Goal: Transaction & Acquisition: Subscribe to service/newsletter

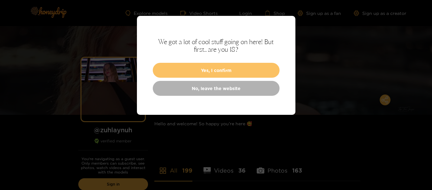
click at [228, 68] on button "Yes, I confirm" at bounding box center [216, 70] width 127 height 15
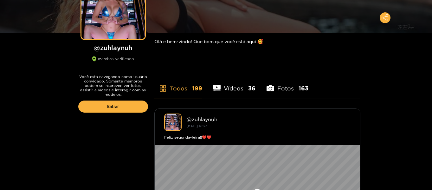
scroll to position [166, 0]
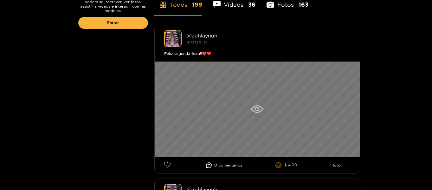
click at [258, 110] on icon at bounding box center [257, 109] width 4 height 4
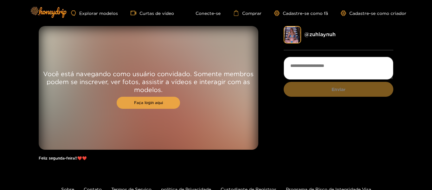
click at [151, 101] on font "Faça login aqui" at bounding box center [148, 102] width 29 height 4
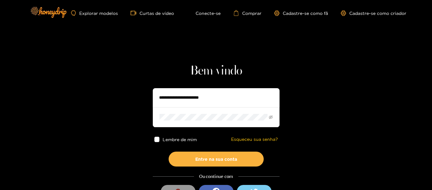
click at [159, 100] on input "text" at bounding box center [216, 97] width 127 height 19
click at [159, 100] on input "*****" at bounding box center [216, 97] width 127 height 19
click at [188, 100] on input "**********" at bounding box center [216, 97] width 127 height 19
type input "*"
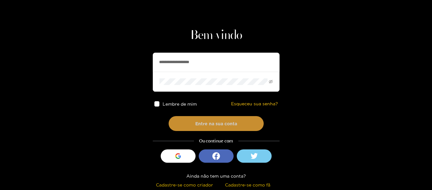
scroll to position [33, 0]
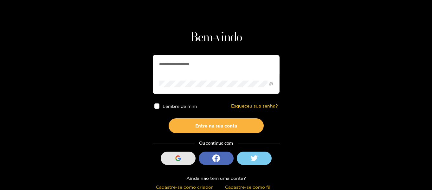
type input "**********"
click at [173, 161] on div "button" at bounding box center [178, 158] width 12 height 12
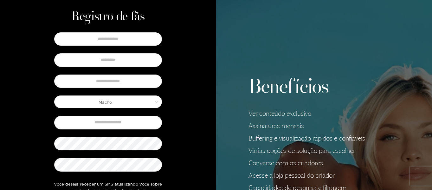
scroll to position [22, 0]
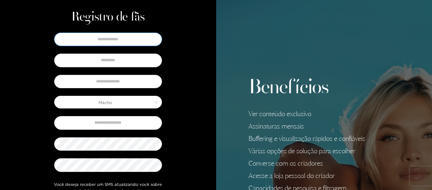
click at [142, 40] on input "text" at bounding box center [108, 39] width 108 height 13
type input "*******"
click at [125, 56] on input "text" at bounding box center [108, 60] width 108 height 13
type input "**********"
click at [121, 82] on input "text" at bounding box center [108, 81] width 108 height 13
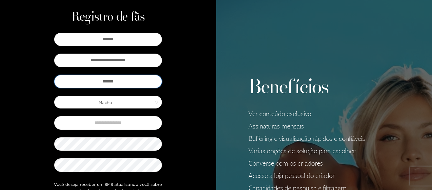
scroll to position [26, 0]
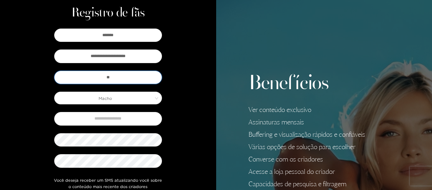
type input "*"
click at [114, 96] on span "Macho" at bounding box center [108, 98] width 107 height 9
type input "*****"
click at [172, 94] on div "**********" at bounding box center [108, 140] width 130 height 227
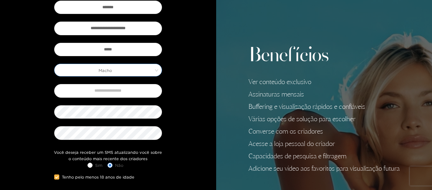
scroll to position [55, 0]
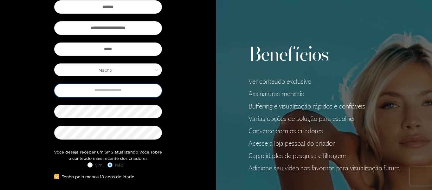
click at [132, 94] on input "text" at bounding box center [108, 90] width 108 height 13
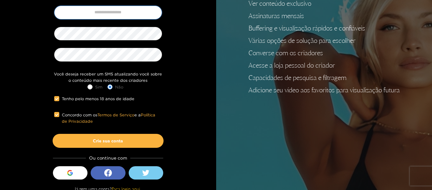
scroll to position [139, 0]
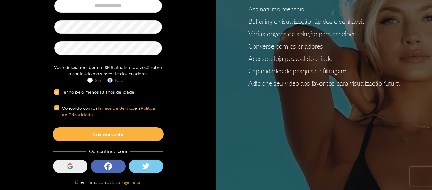
click at [72, 164] on icon "button" at bounding box center [70, 164] width 4 height 2
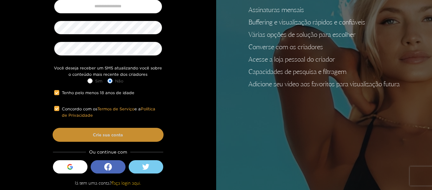
click at [122, 132] on button "Crie sua conta" at bounding box center [108, 135] width 111 height 14
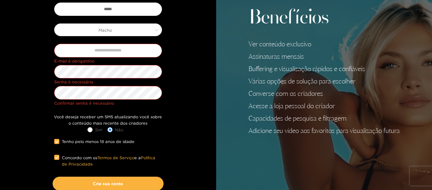
scroll to position [95, 0]
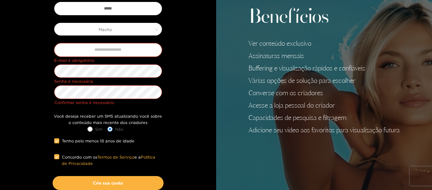
click at [125, 48] on input "text" at bounding box center [108, 49] width 108 height 13
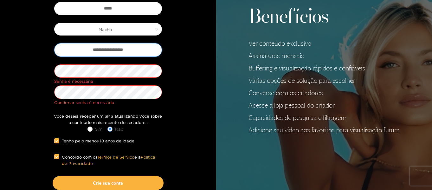
type input "**********"
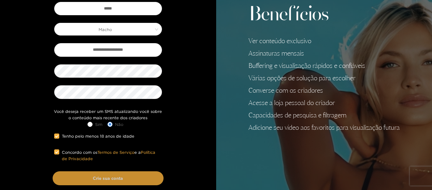
click at [88, 180] on button "Crie sua conta" at bounding box center [108, 178] width 111 height 14
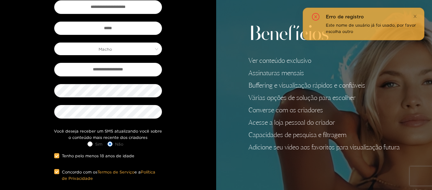
scroll to position [75, 0]
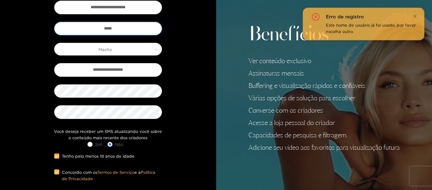
click at [122, 26] on input "*****" at bounding box center [108, 28] width 108 height 13
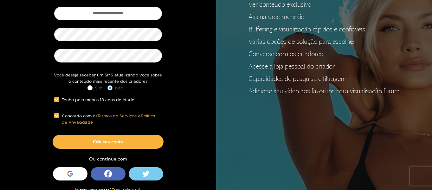
scroll to position [131, 0]
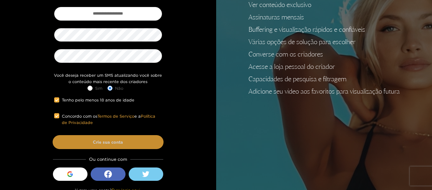
click at [126, 141] on button "Crie sua conta" at bounding box center [108, 142] width 111 height 14
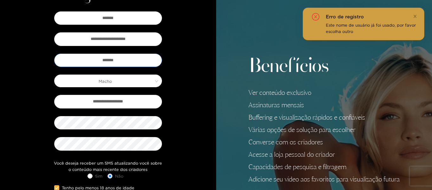
scroll to position [45, 0]
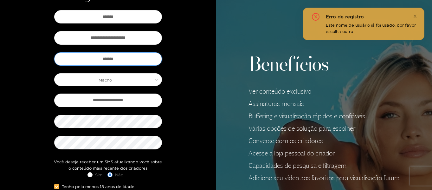
click at [135, 60] on input "*******" at bounding box center [108, 58] width 108 height 13
type input "*"
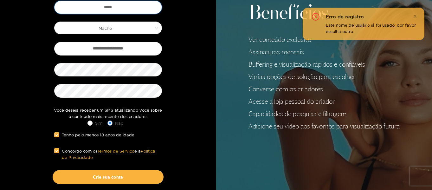
scroll to position [100, 0]
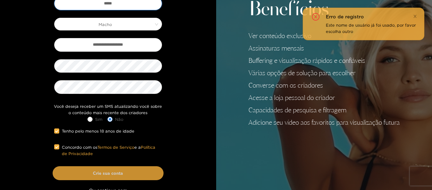
type input "*****"
click at [109, 177] on button "Crie sua conta" at bounding box center [108, 173] width 111 height 14
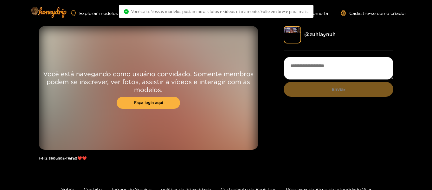
click at [259, 123] on div "Você está navegando como usuário convidado. Somente membros podem se inscrever,…" at bounding box center [216, 96] width 355 height 141
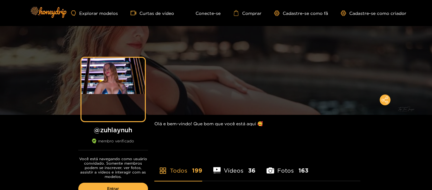
drag, startPoint x: 0, startPoint y: 0, endPoint x: 270, endPoint y: 143, distance: 305.8
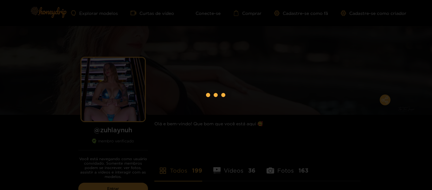
scroll to position [126, 0]
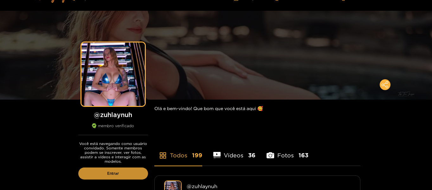
scroll to position [62, 0]
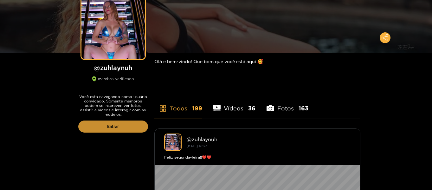
click at [119, 128] on font "Entrar" at bounding box center [113, 126] width 12 height 4
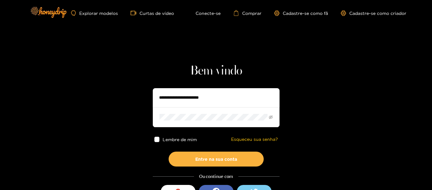
click at [192, 102] on input "text" at bounding box center [216, 97] width 127 height 19
type input "**********"
click at [169, 152] on button "Entre na sua conta" at bounding box center [216, 159] width 95 height 15
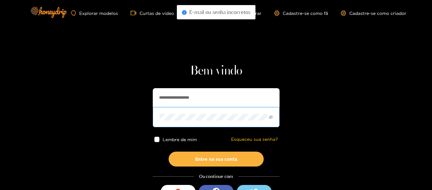
click at [169, 152] on button "Entre na sua conta" at bounding box center [216, 159] width 95 height 15
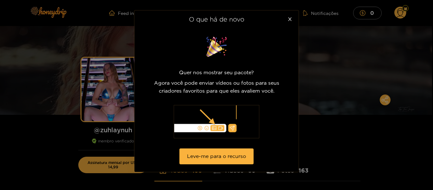
click at [339, 104] on div "O que há de novo Quer nos mostrar seu pacote? Agora você pode enviar vídeos ou …" at bounding box center [216, 95] width 433 height 190
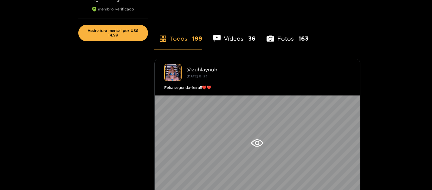
scroll to position [228, 0]
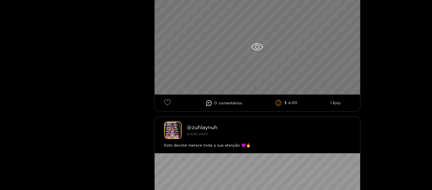
click at [267, 45] on div at bounding box center [257, 46] width 205 height 95
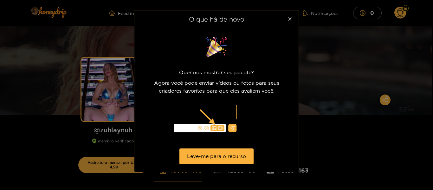
click at [291, 18] on icon "fechar" at bounding box center [289, 19] width 5 height 5
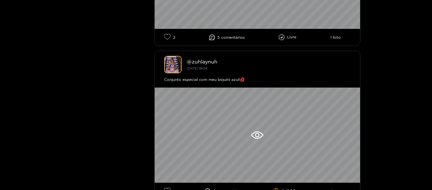
scroll to position [2139, 0]
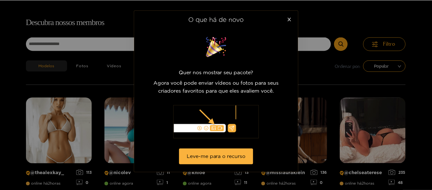
scroll to position [41, 0]
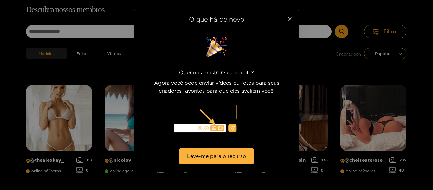
click at [290, 23] on span "Fechar" at bounding box center [290, 19] width 18 height 18
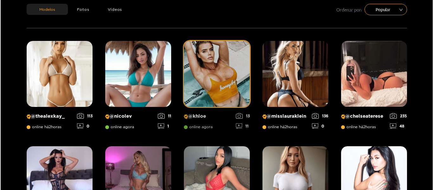
scroll to position [95, 0]
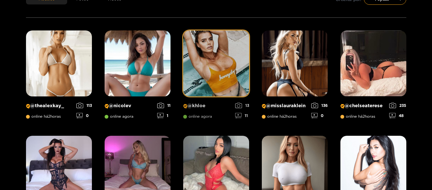
click at [247, 73] on img at bounding box center [216, 63] width 66 height 66
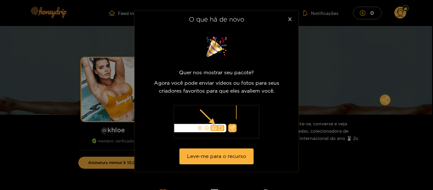
click at [327, 74] on div "O que há de novo Quer nos mostrar seu pacote? Agora você pode enviar vídeos ou …" at bounding box center [216, 95] width 433 height 190
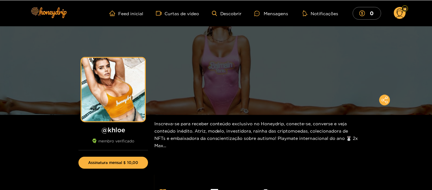
scroll to position [171, 0]
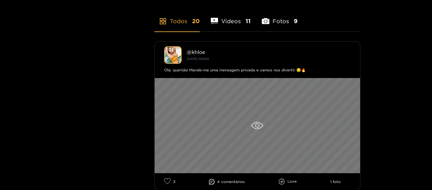
click at [251, 122] on icon at bounding box center [257, 126] width 12 height 8
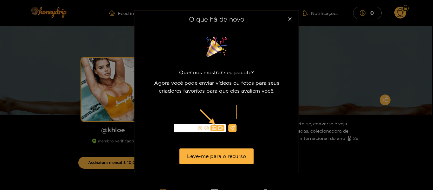
click at [290, 18] on icon "fechar" at bounding box center [289, 18] width 3 height 3
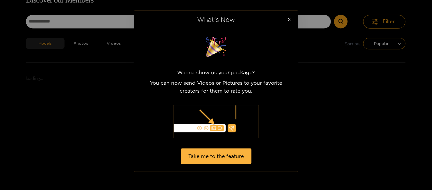
scroll to position [95, 0]
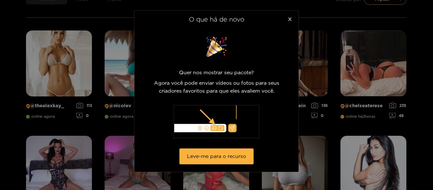
click at [354, 65] on div "O que há de novo Quer nos mostrar seu pacote? Agora você pode enviar vídeos ou …" at bounding box center [216, 95] width 433 height 190
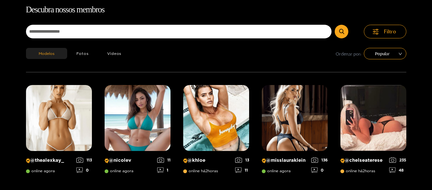
scroll to position [10, 0]
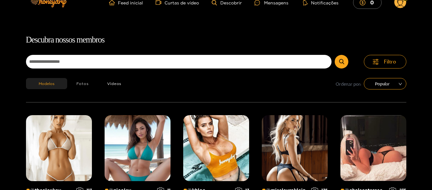
click at [84, 82] on font "Fotos" at bounding box center [82, 83] width 12 height 4
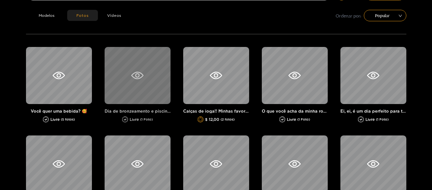
scroll to position [79, 0]
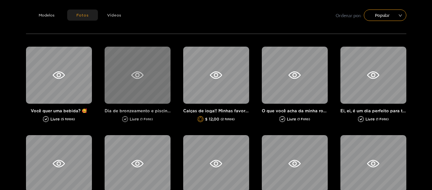
click at [127, 85] on div at bounding box center [138, 75] width 66 height 57
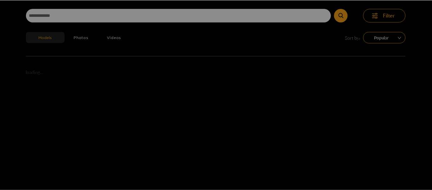
scroll to position [79, 0]
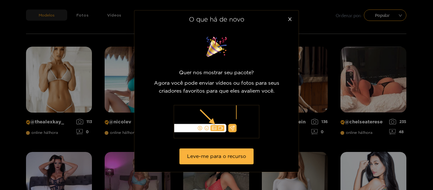
click at [314, 77] on div "O que há de novo Quer nos mostrar seu pacote? Agora você pode enviar vídeos ou …" at bounding box center [216, 95] width 433 height 190
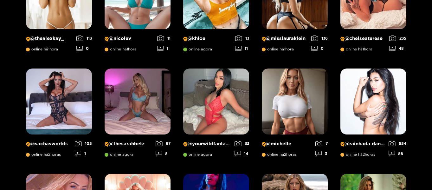
scroll to position [0, 0]
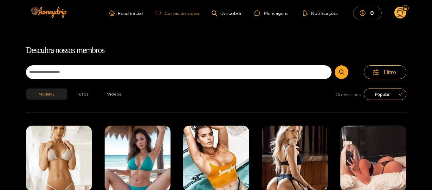
click at [191, 12] on font "Curtas de vídeo" at bounding box center [182, 13] width 35 height 5
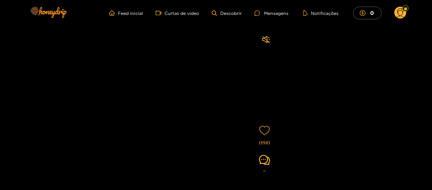
click at [265, 131] on icon "coração" at bounding box center [264, 130] width 11 height 11
click at [132, 14] on font "Feed inicial" at bounding box center [130, 13] width 25 height 5
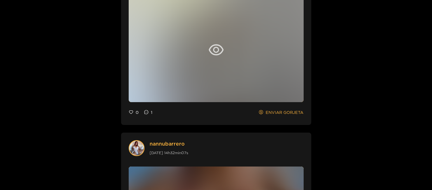
scroll to position [1337, 0]
